Goal: Navigation & Orientation: Find specific page/section

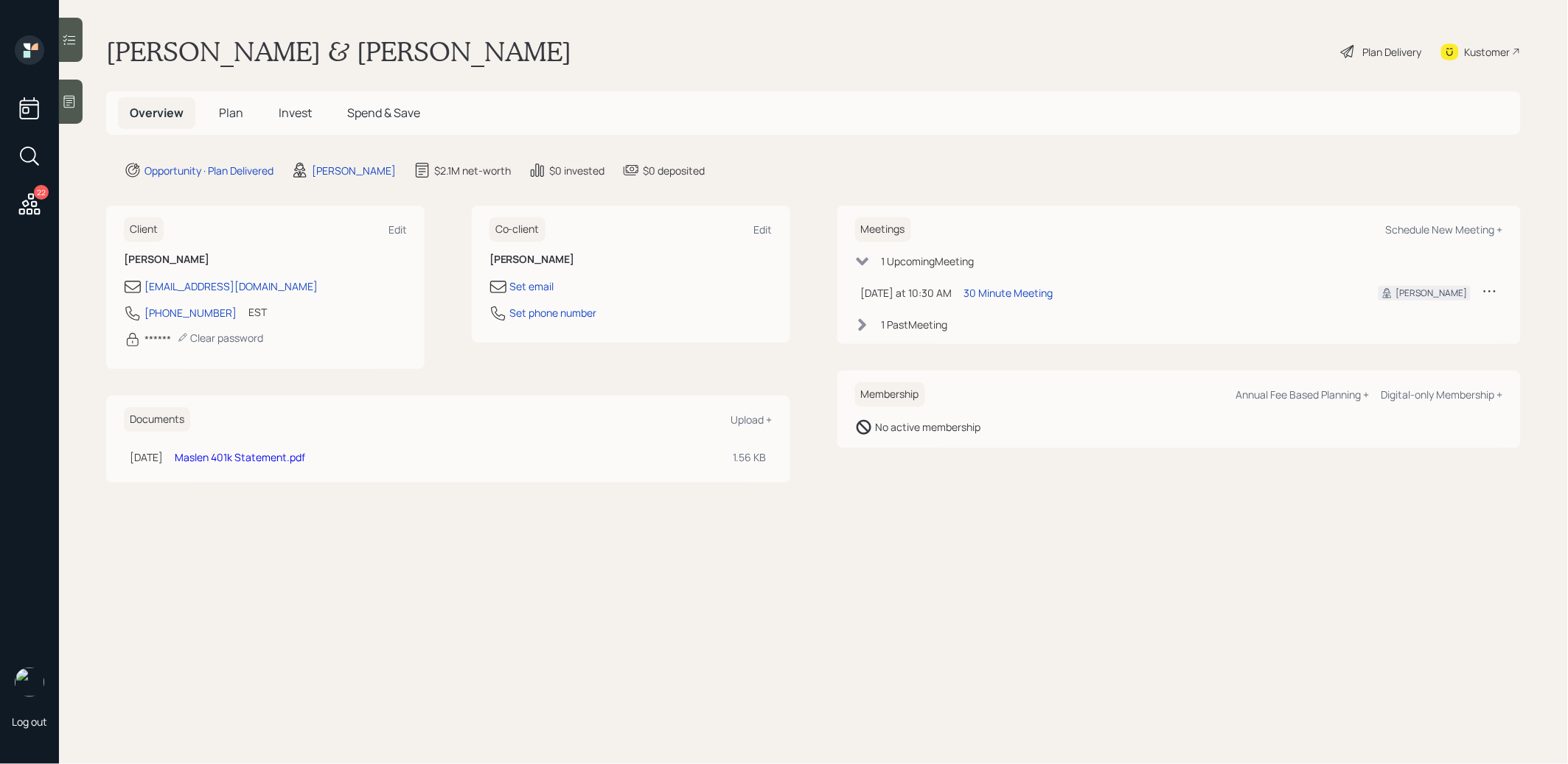
click at [1348, 53] on icon at bounding box center [1348, 51] width 18 height 18
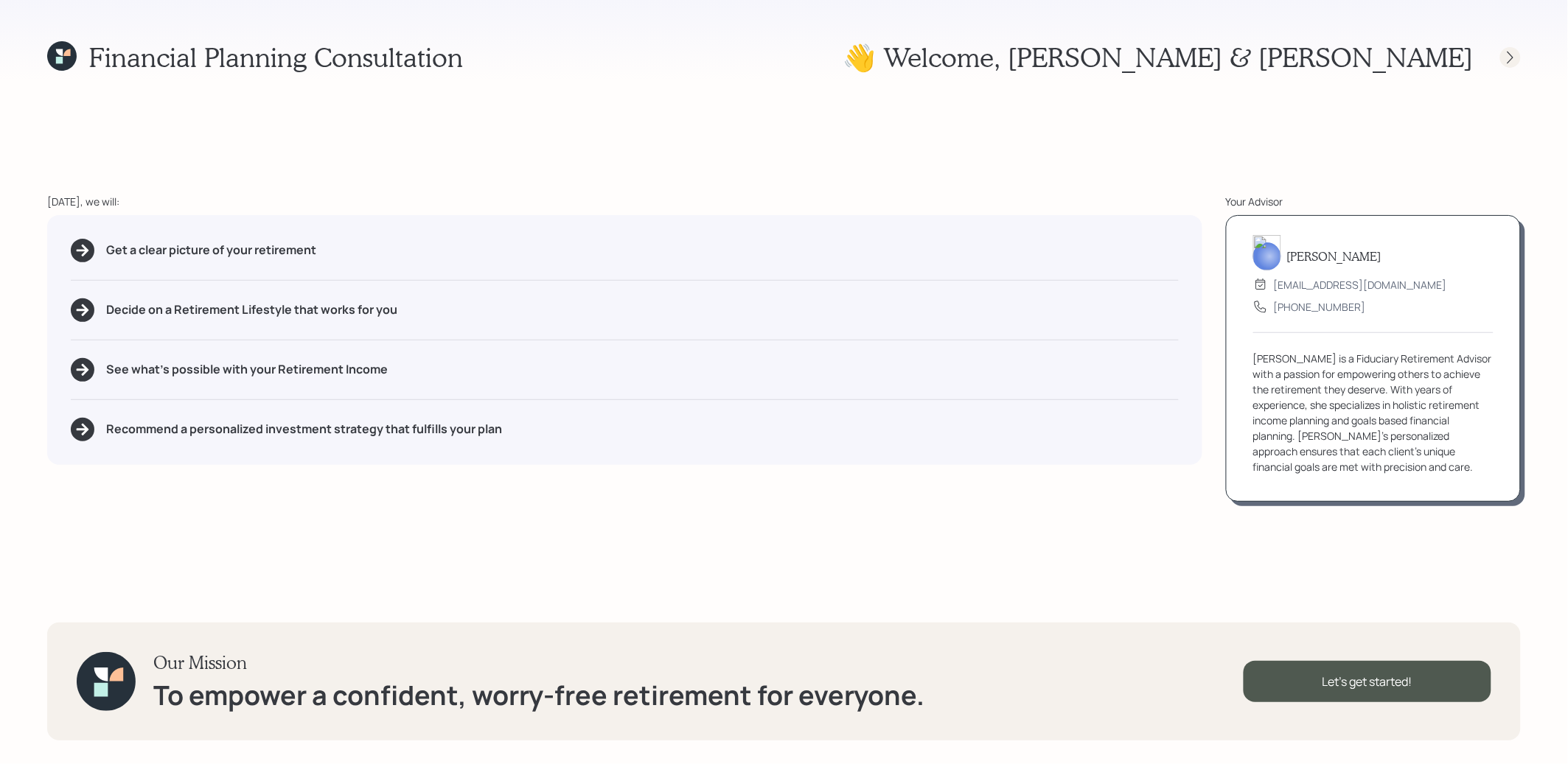
click at [1511, 55] on icon at bounding box center [1510, 57] width 6 height 13
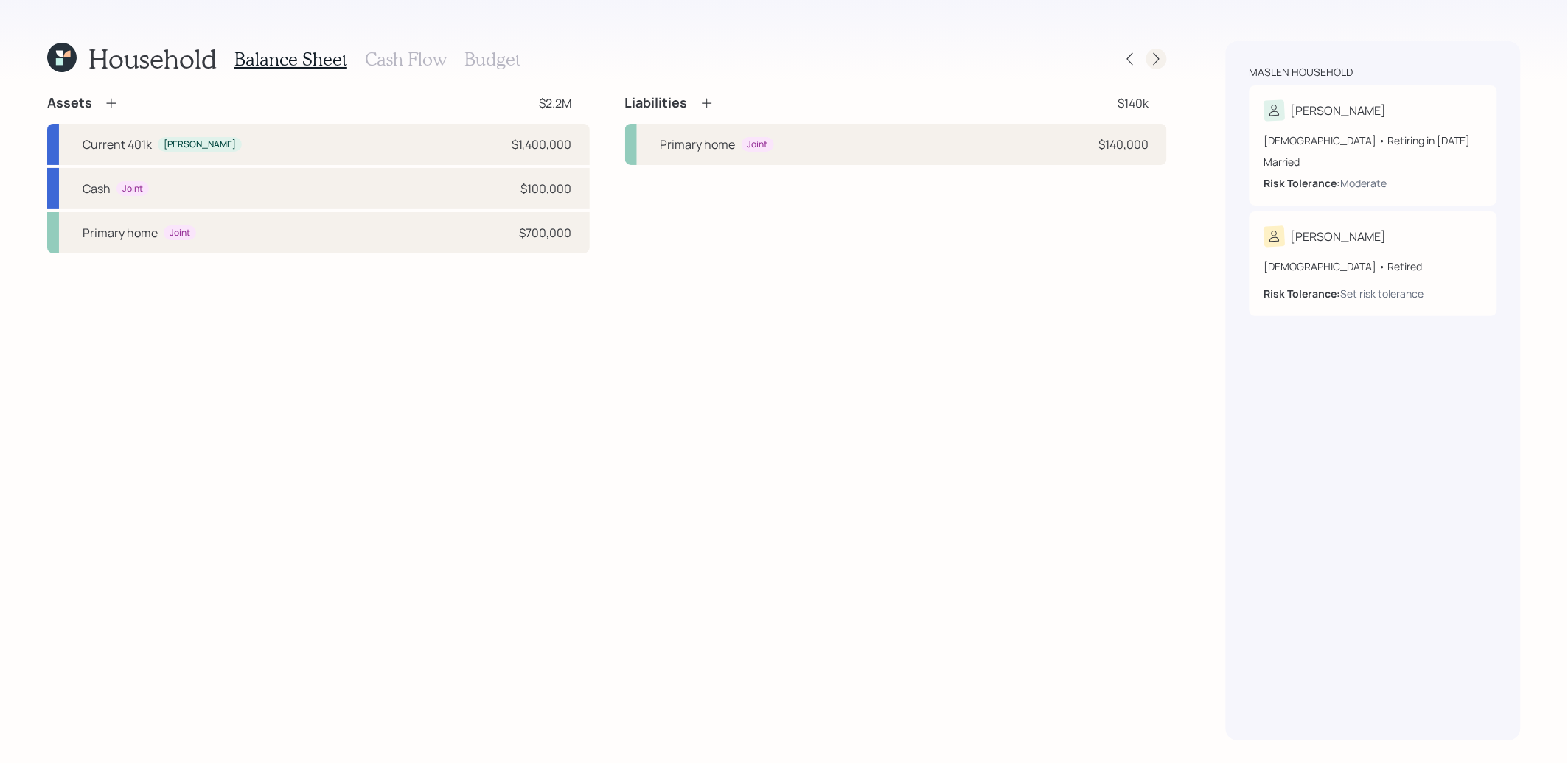
click at [1157, 59] on icon at bounding box center [1156, 58] width 15 height 15
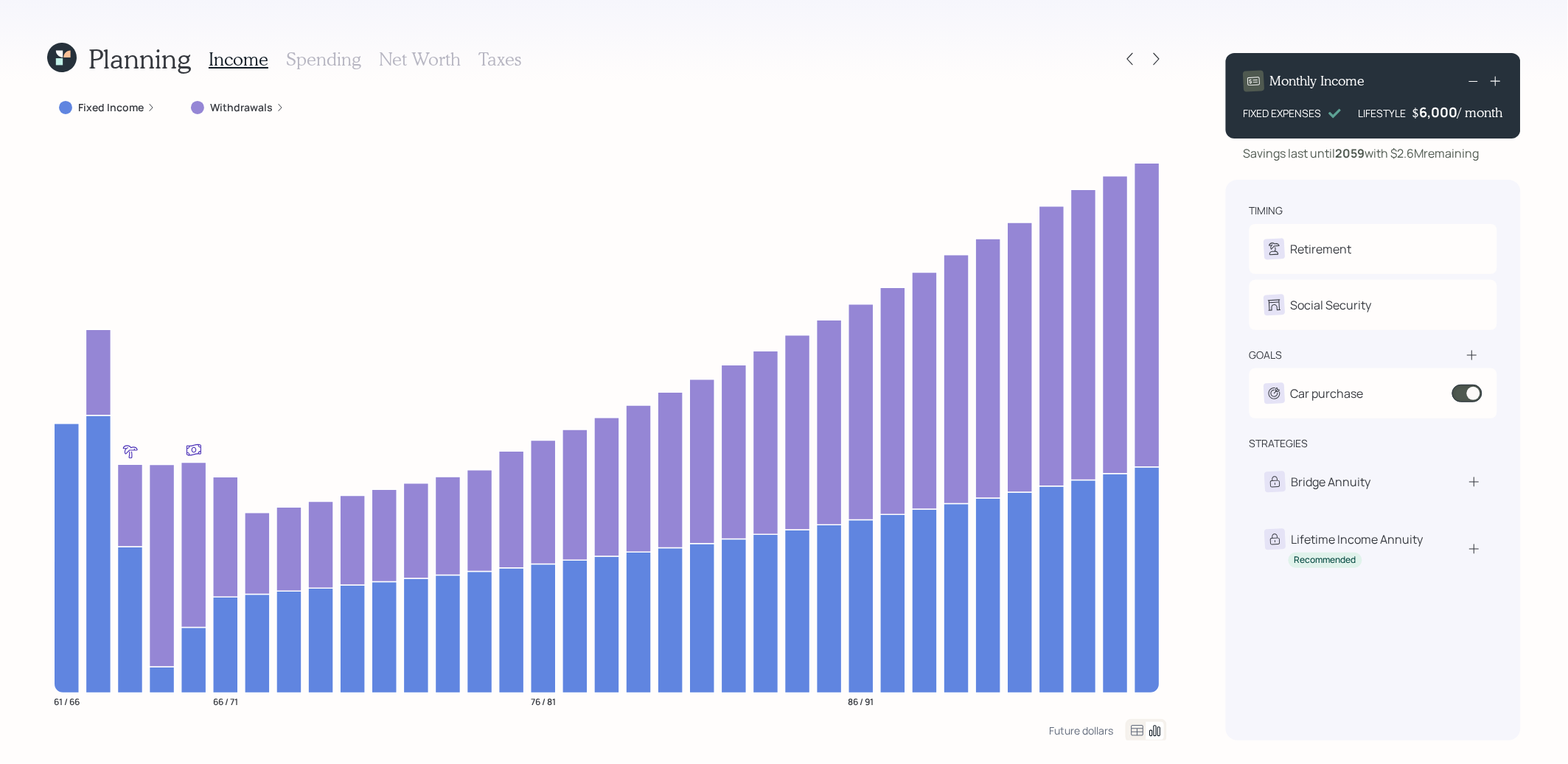
click at [1157, 59] on icon at bounding box center [1156, 58] width 15 height 15
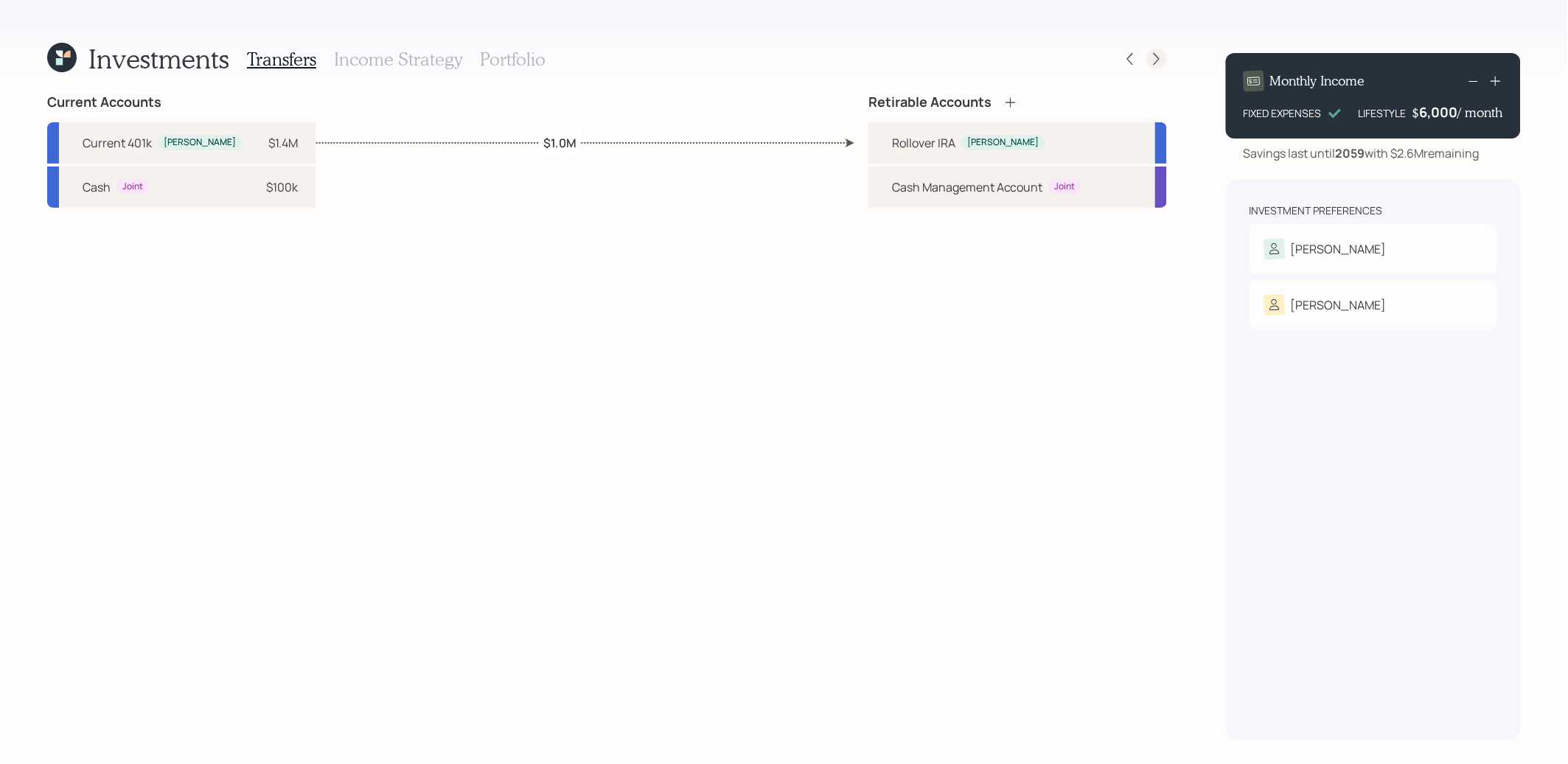
click at [1163, 63] on icon at bounding box center [1156, 58] width 15 height 15
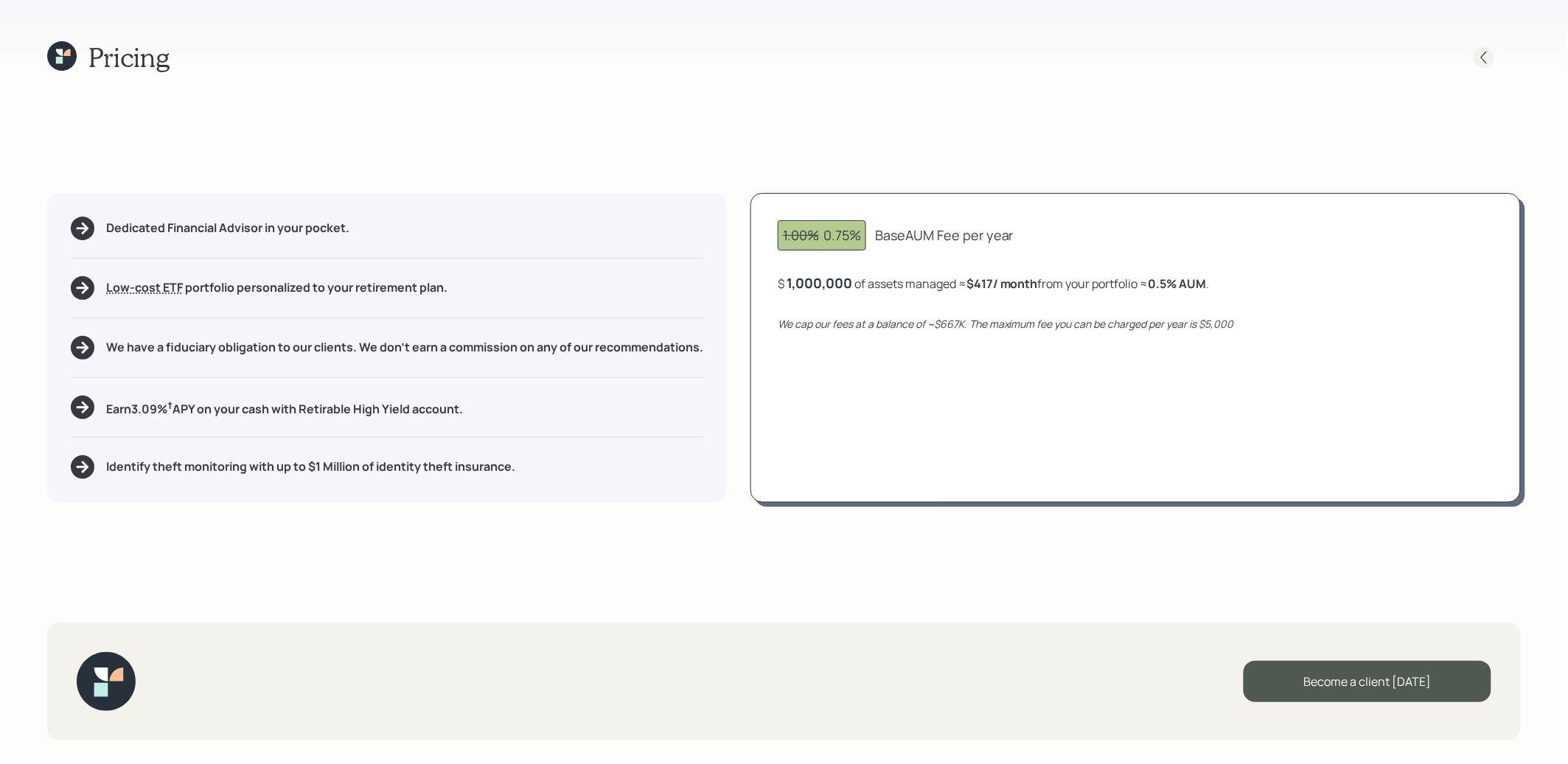
click at [1481, 60] on icon at bounding box center [1483, 57] width 15 height 15
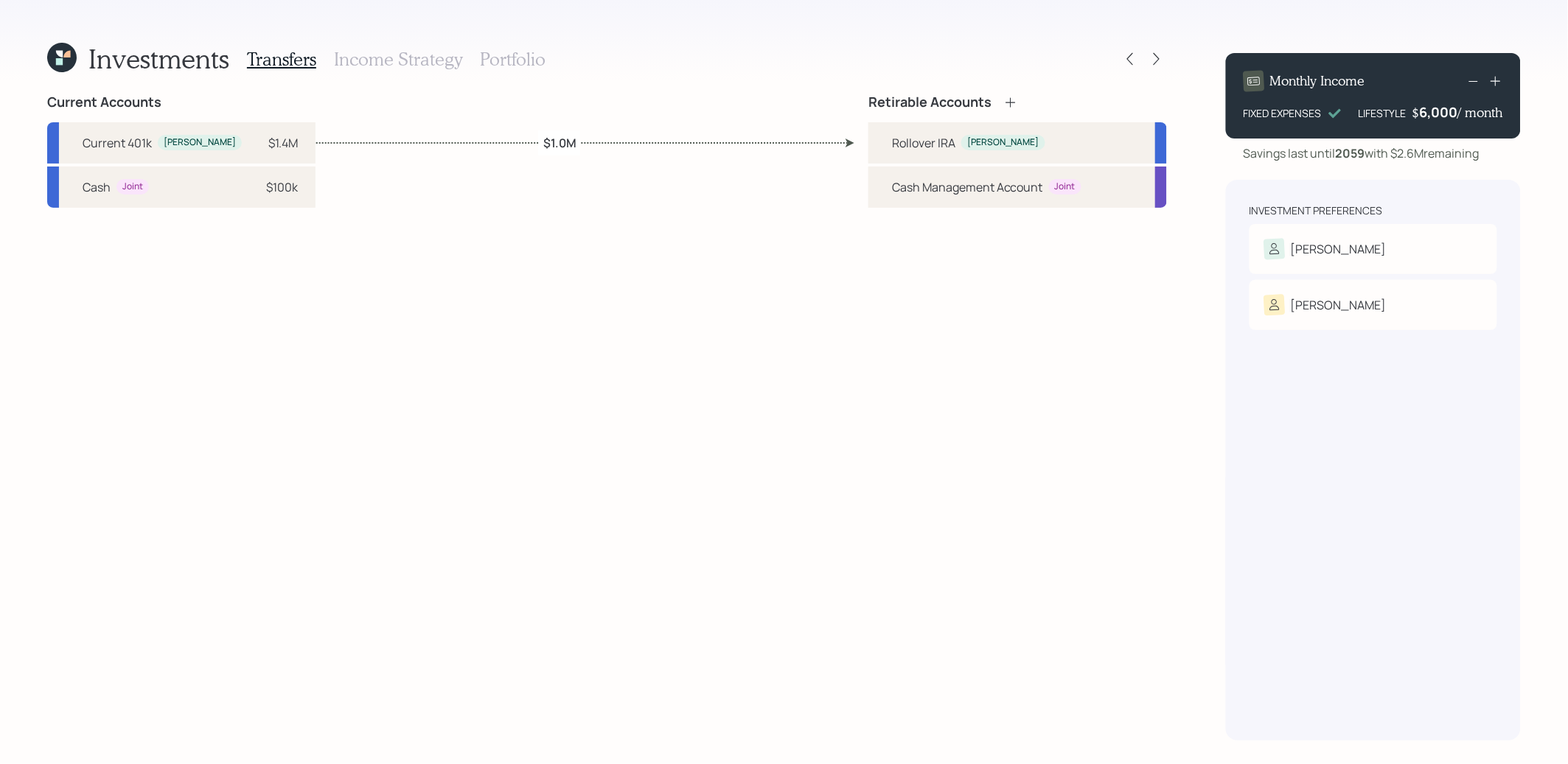
click at [511, 60] on h3 "Portfolio" at bounding box center [513, 59] width 66 height 22
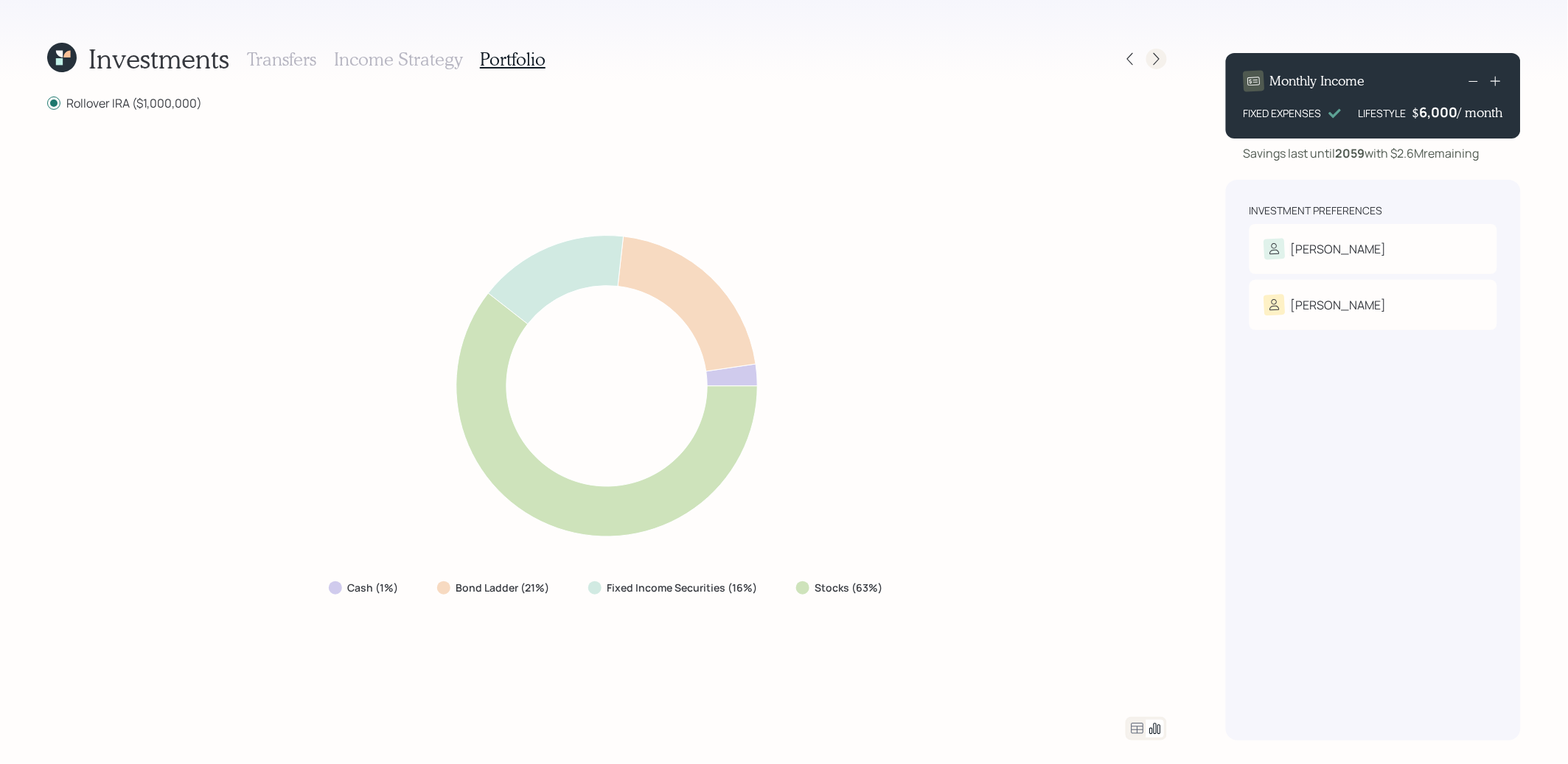
click at [1157, 61] on icon at bounding box center [1157, 59] width 6 height 13
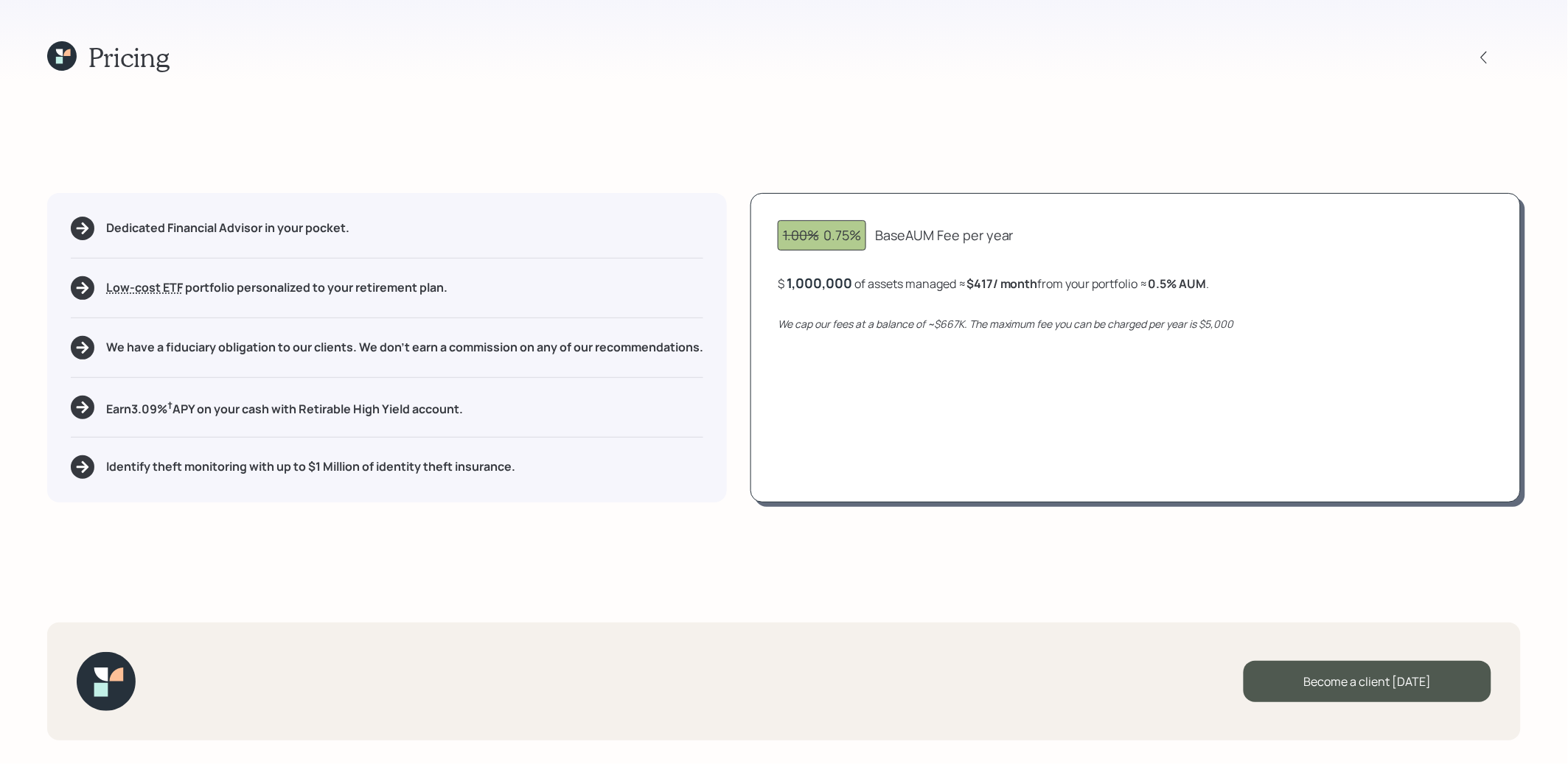
click at [63, 51] on icon at bounding box center [62, 56] width 30 height 29
